Goal: Navigation & Orientation: Find specific page/section

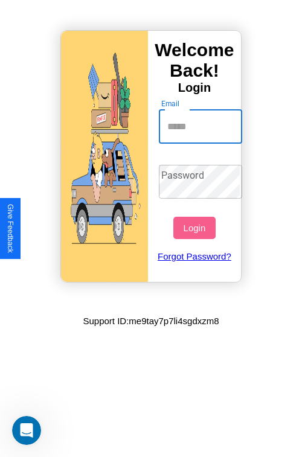
click at [201, 126] on input "Email" at bounding box center [201, 127] width 84 height 34
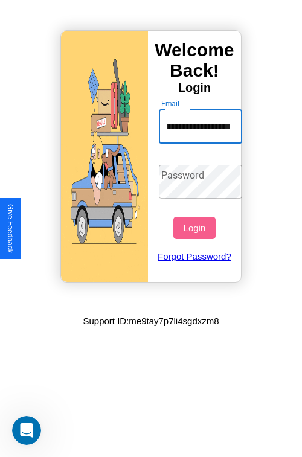
scroll to position [0, 47]
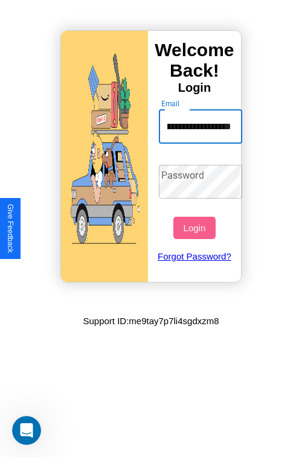
type input "**********"
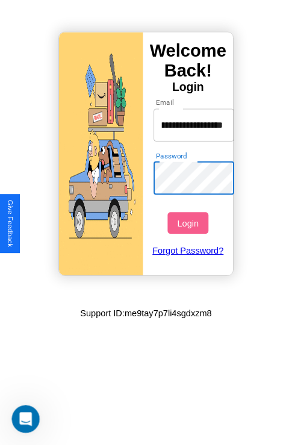
scroll to position [0, 0]
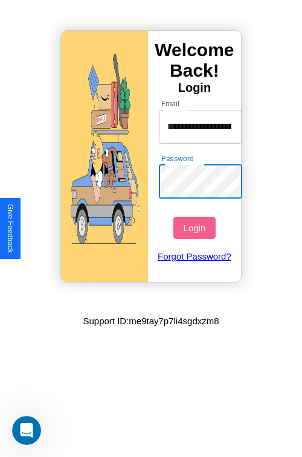
click at [195, 227] on button "Login" at bounding box center [194, 228] width 42 height 22
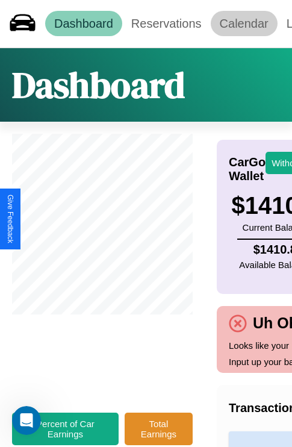
click at [244, 24] on link "Calendar" at bounding box center [244, 23] width 67 height 25
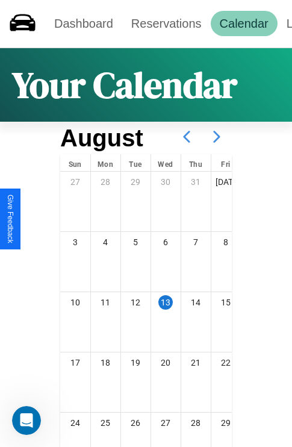
click at [217, 137] on icon at bounding box center [217, 137] width 30 height 30
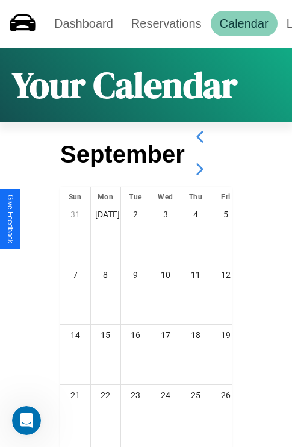
click at [200, 169] on icon at bounding box center [200, 169] width 30 height 30
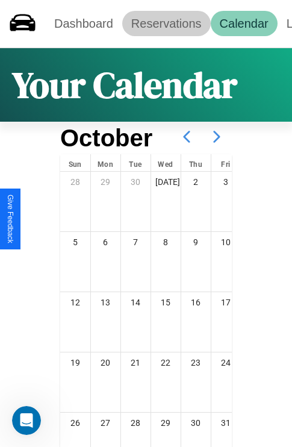
click at [166, 24] on link "Reservations" at bounding box center [166, 23] width 89 height 25
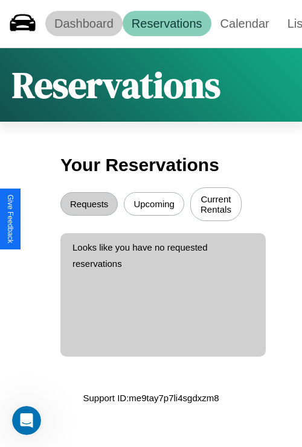
click at [83, 24] on link "Dashboard" at bounding box center [83, 23] width 77 height 25
